Goal: Entertainment & Leisure: Consume media (video, audio)

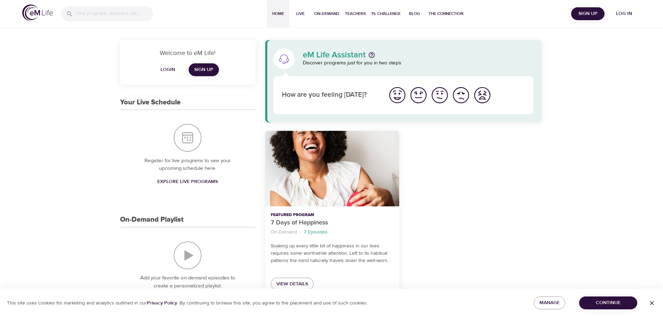
click at [627, 13] on span "Log in" at bounding box center [624, 13] width 28 height 9
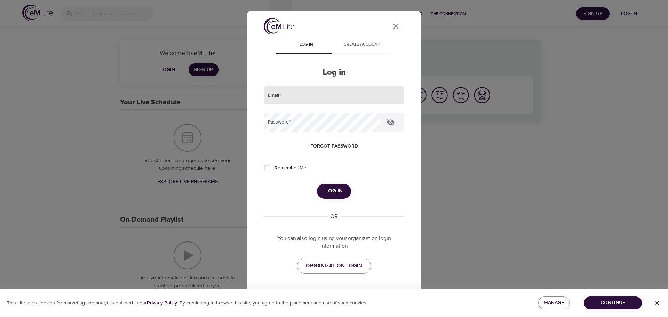
click at [317, 92] on input "email" at bounding box center [334, 95] width 141 height 19
type input "[PERSON_NAME][EMAIL_ADDRESS][DOMAIN_NAME]"
click at [317, 184] on button "Log in" at bounding box center [334, 191] width 34 height 15
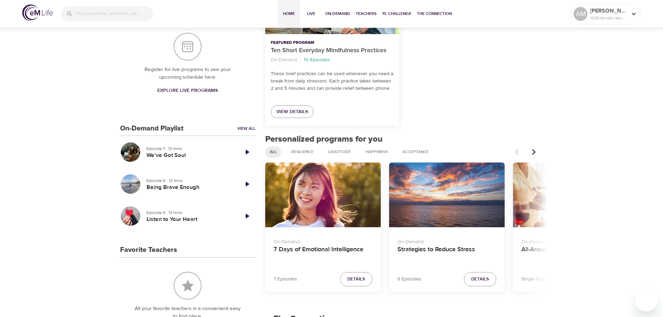
scroll to position [174, 0]
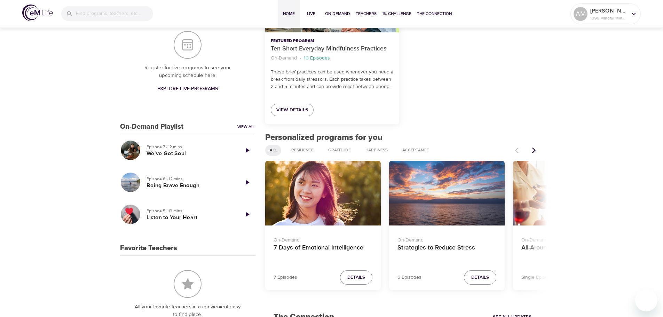
click at [533, 149] on icon "Next items" at bounding box center [533, 150] width 7 height 7
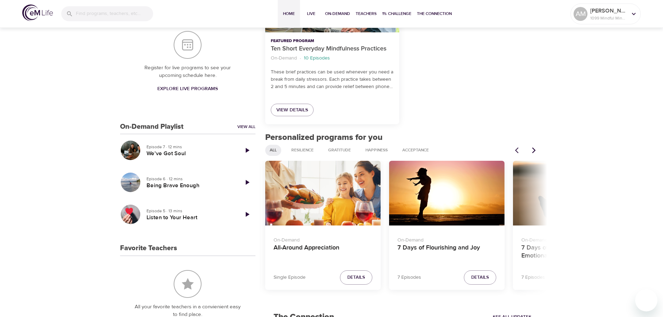
click at [533, 149] on icon "Next items" at bounding box center [533, 150] width 7 height 7
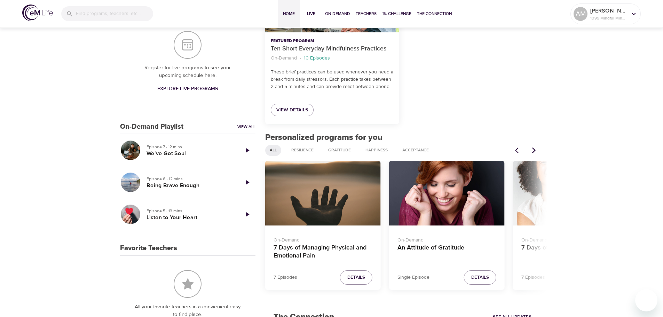
click at [533, 149] on icon "Next items" at bounding box center [533, 150] width 7 height 7
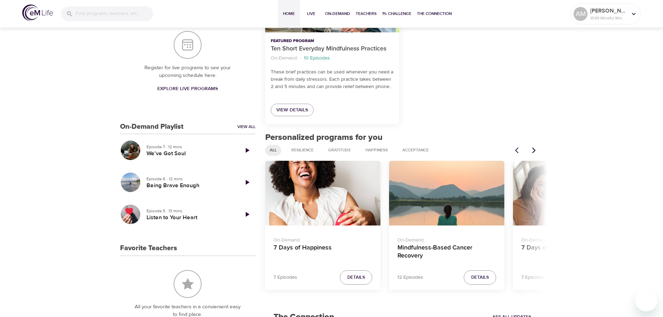
click at [533, 149] on icon "Next items" at bounding box center [533, 150] width 7 height 7
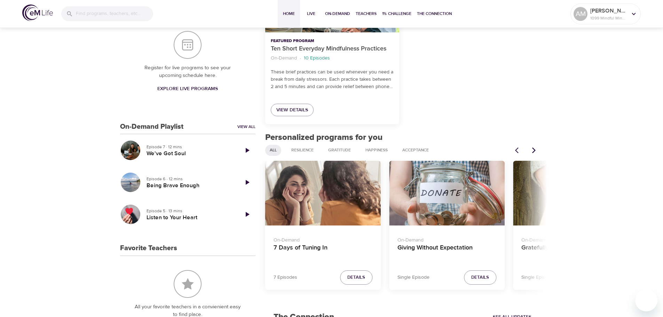
click at [533, 149] on icon "Next items" at bounding box center [533, 150] width 7 height 7
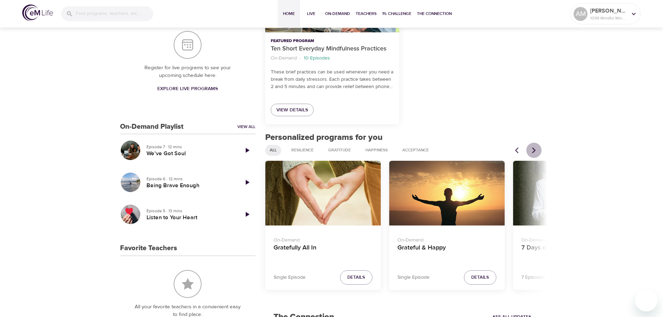
click at [533, 149] on icon "Next items" at bounding box center [533, 150] width 7 height 7
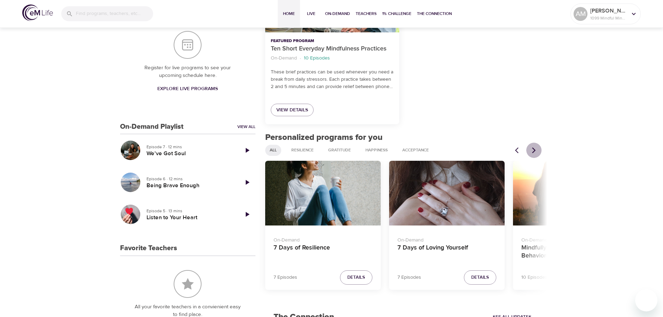
click at [533, 149] on icon "Next items" at bounding box center [533, 150] width 7 height 7
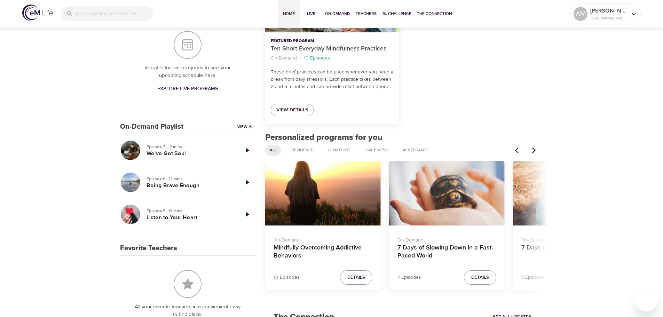
click at [533, 149] on icon "Next items" at bounding box center [533, 150] width 7 height 7
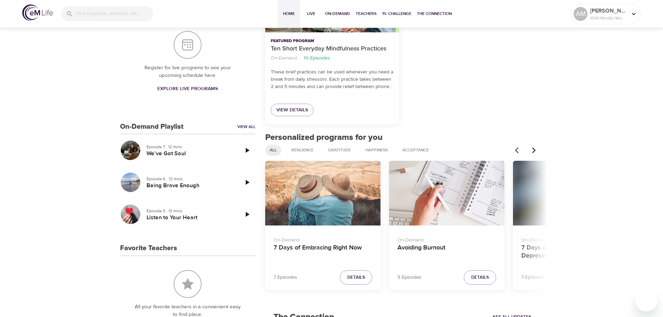
click at [533, 149] on icon "Next items" at bounding box center [533, 150] width 7 height 7
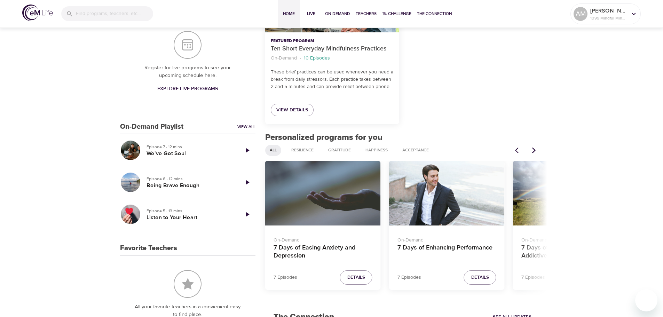
click at [487, 192] on div "7 Days of Enhancing Performance" at bounding box center [446, 193] width 115 height 65
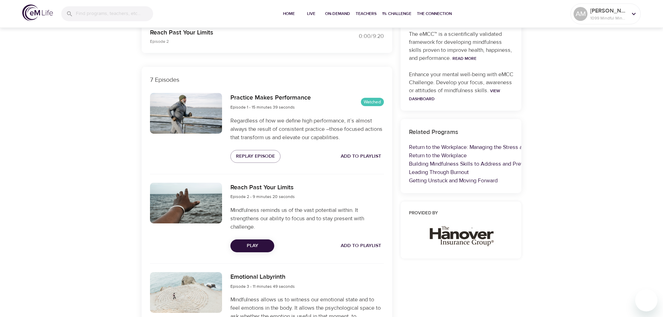
scroll to position [209, 0]
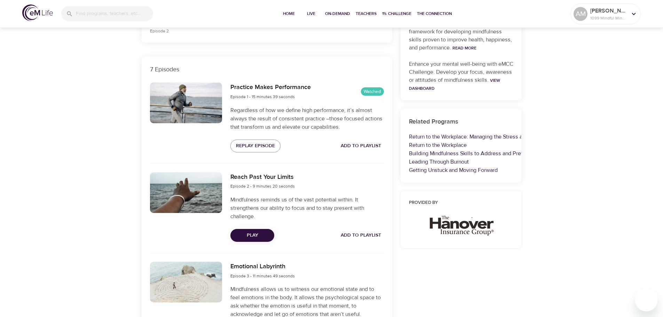
click at [248, 237] on span "Play" at bounding box center [252, 235] width 33 height 9
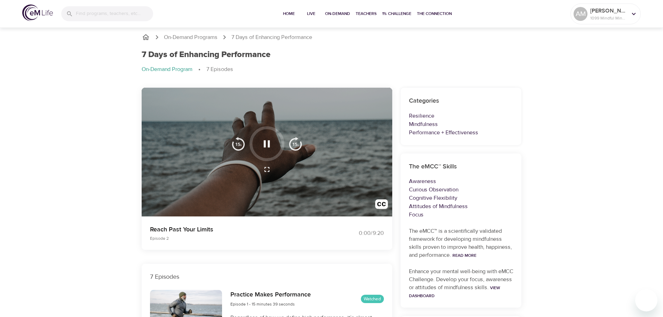
scroll to position [0, 0]
